Goal: Transaction & Acquisition: Purchase product/service

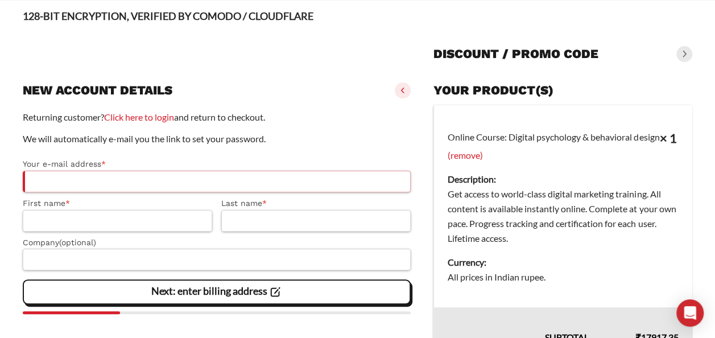
scroll to position [96, 0]
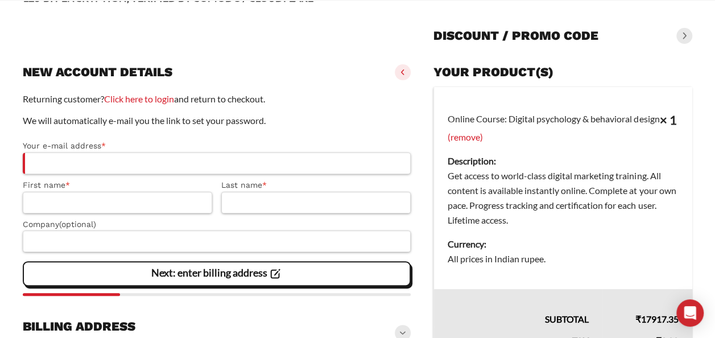
click at [267, 110] on div "Returning customer? Click here to login and return to checkout. We will automat…" at bounding box center [217, 194] width 388 height 204
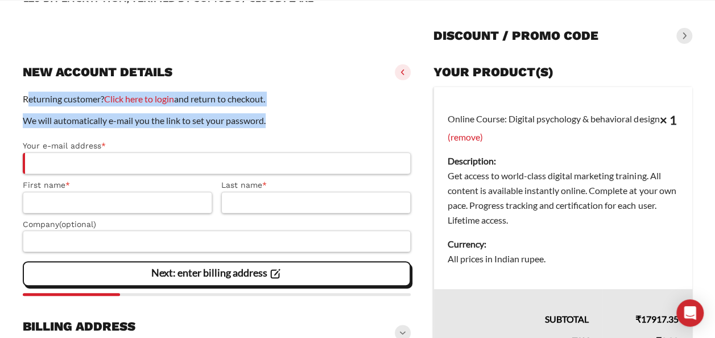
drag, startPoint x: 271, startPoint y: 122, endPoint x: 17, endPoint y: 92, distance: 255.9
click at [17, 92] on slot "Page Secure Checkout 128-BIT ENCRYPTION, VERIFIED BY COMODO / CLOUDFLARE Discou…" at bounding box center [357, 202] width 715 height 509
drag, startPoint x: 19, startPoint y: 70, endPoint x: 283, endPoint y: 122, distance: 268.8
click at [283, 122] on slot "Page Secure Checkout 128-BIT ENCRYPTION, VERIFIED BY COMODO / CLOUDFLARE Discou…" at bounding box center [357, 202] width 715 height 509
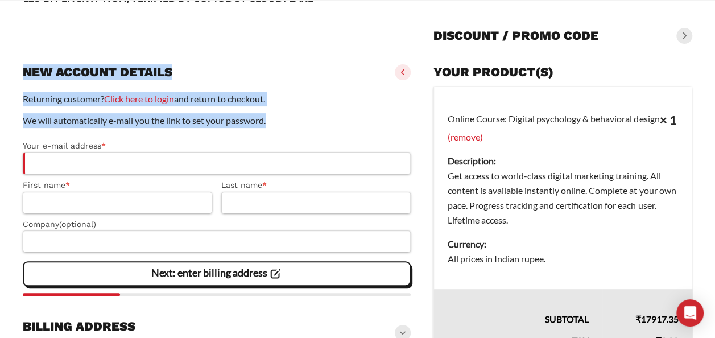
click at [283, 122] on p "We will automatically e-mail you the link to set your password." at bounding box center [217, 120] width 388 height 15
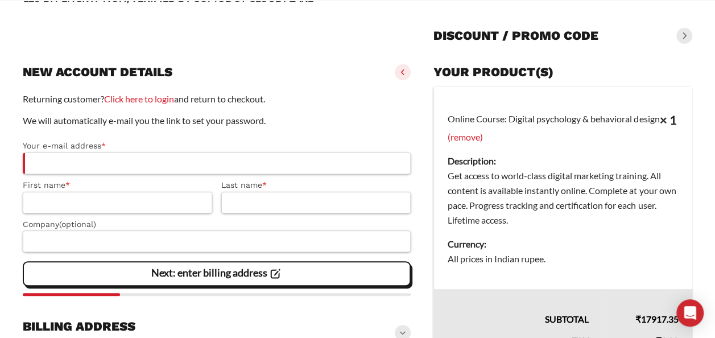
click at [339, 80] on div "New account details" at bounding box center [217, 72] width 388 height 25
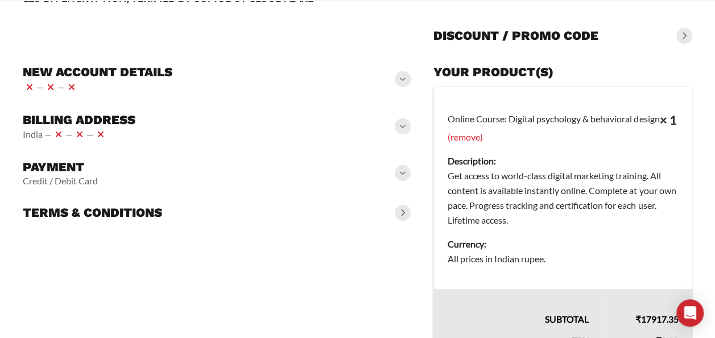
scroll to position [0, 0]
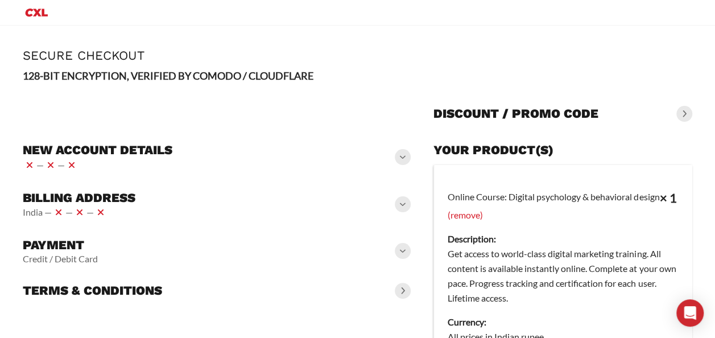
click at [339, 80] on p "128-BIT ENCRYPTION, VERIFIED BY COMODO / CLOUDFLARE" at bounding box center [357, 76] width 669 height 16
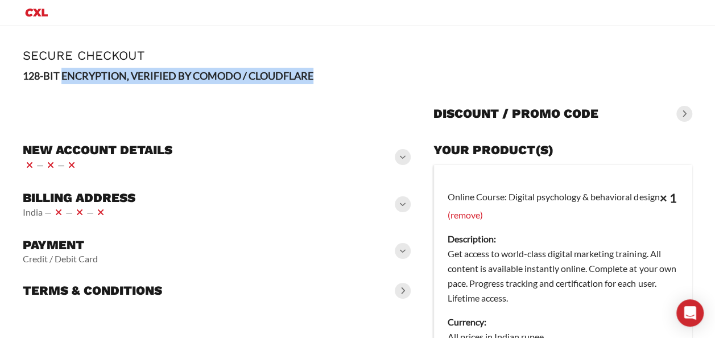
drag, startPoint x: 339, startPoint y: 80, endPoint x: 14, endPoint y: 73, distance: 325.3
click at [14, 73] on slot "Page Secure Checkout 128-BIT ENCRYPTION, VERIFIED BY COMODO / CLOUDFLARE Discou…" at bounding box center [357, 266] width 715 height 480
click at [217, 76] on strong "128-BIT ENCRYPTION, VERIFIED BY COMODO / CLOUDFLARE" at bounding box center [168, 75] width 291 height 13
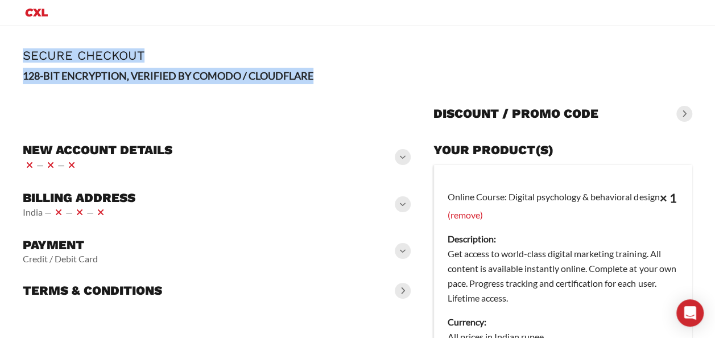
drag, startPoint x: 317, startPoint y: 73, endPoint x: 4, endPoint y: 56, distance: 313.2
click at [4, 56] on slot "Page Secure Checkout 128-BIT ENCRYPTION, VERIFIED BY COMODO / CLOUDFLARE Discou…" at bounding box center [357, 266] width 715 height 480
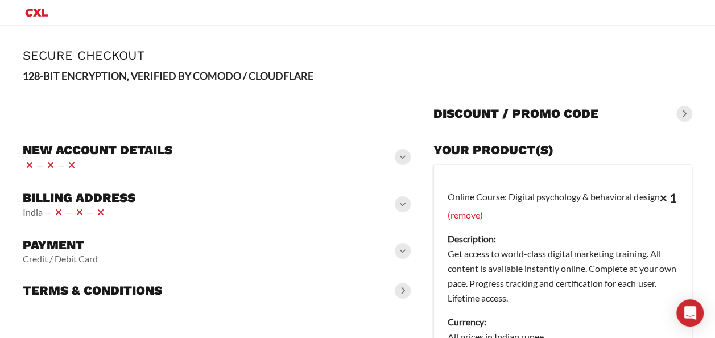
drag, startPoint x: 4, startPoint y: 56, endPoint x: 51, endPoint y: 94, distance: 60.6
click at [51, 94] on div at bounding box center [217, 110] width 388 height 36
click at [185, 202] on div "Billing address [GEOGRAPHIC_DATA] — — —" at bounding box center [217, 204] width 388 height 39
